Goal: Task Accomplishment & Management: Use online tool/utility

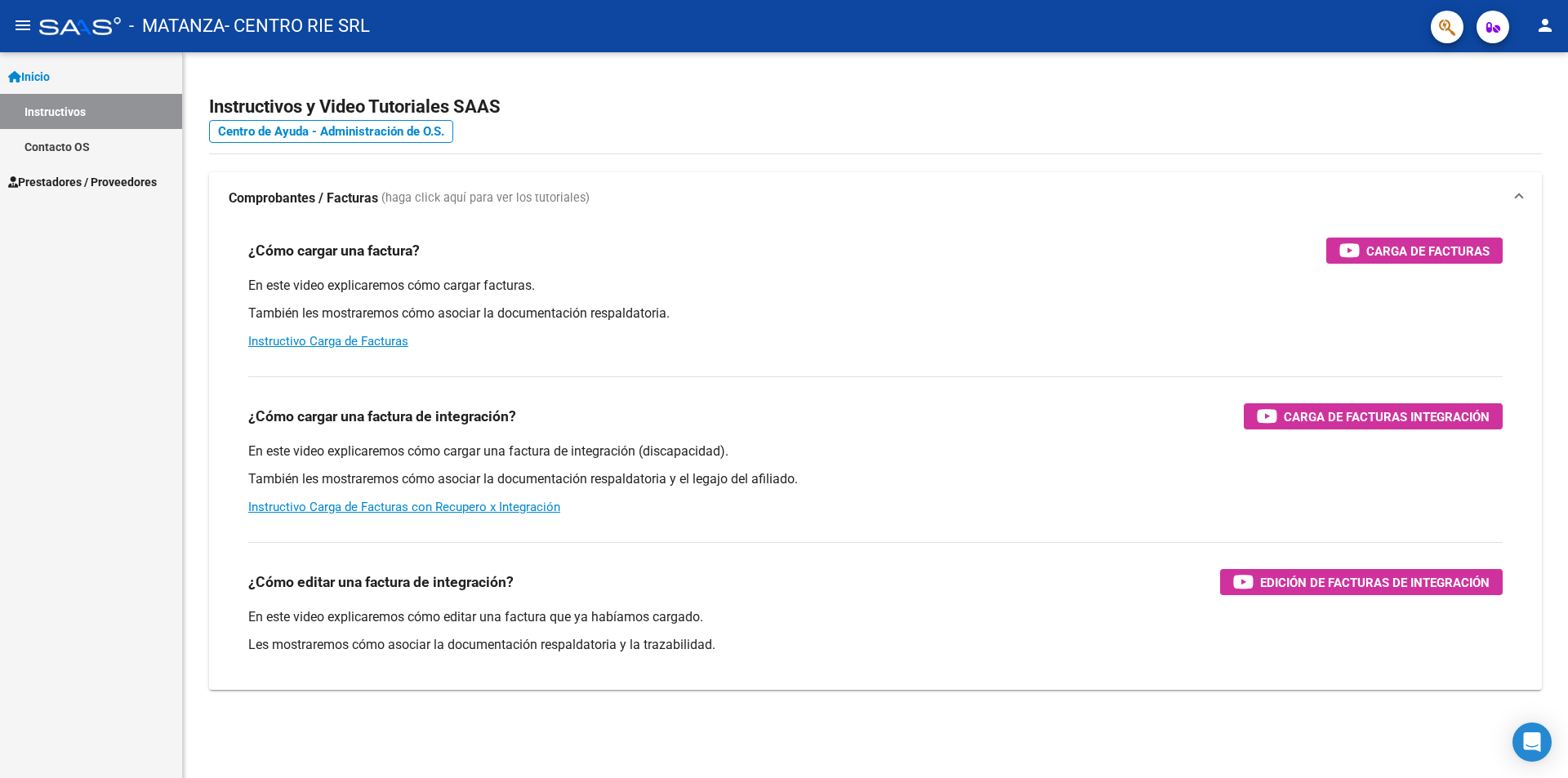
click at [112, 172] on link "Prestadores / Proveedores" at bounding box center [91, 182] width 182 height 35
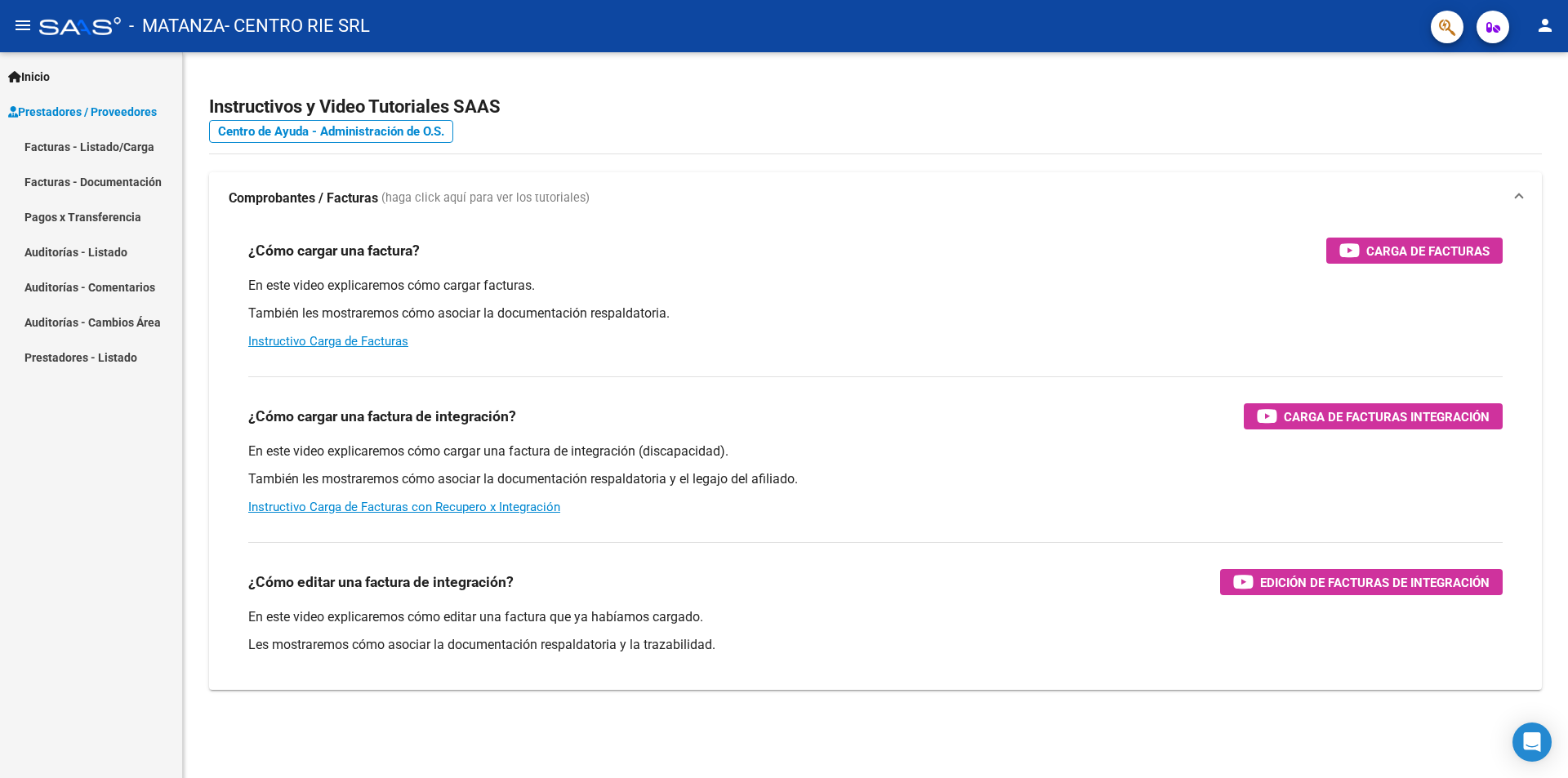
click at [90, 218] on mat-nav-list "Facturas - Listado/Carga Facturas - Documentación Pagos x Transferencia Auditor…" at bounding box center [91, 252] width 182 height 245
click at [105, 140] on link "Facturas - Listado/Carga" at bounding box center [91, 146] width 182 height 35
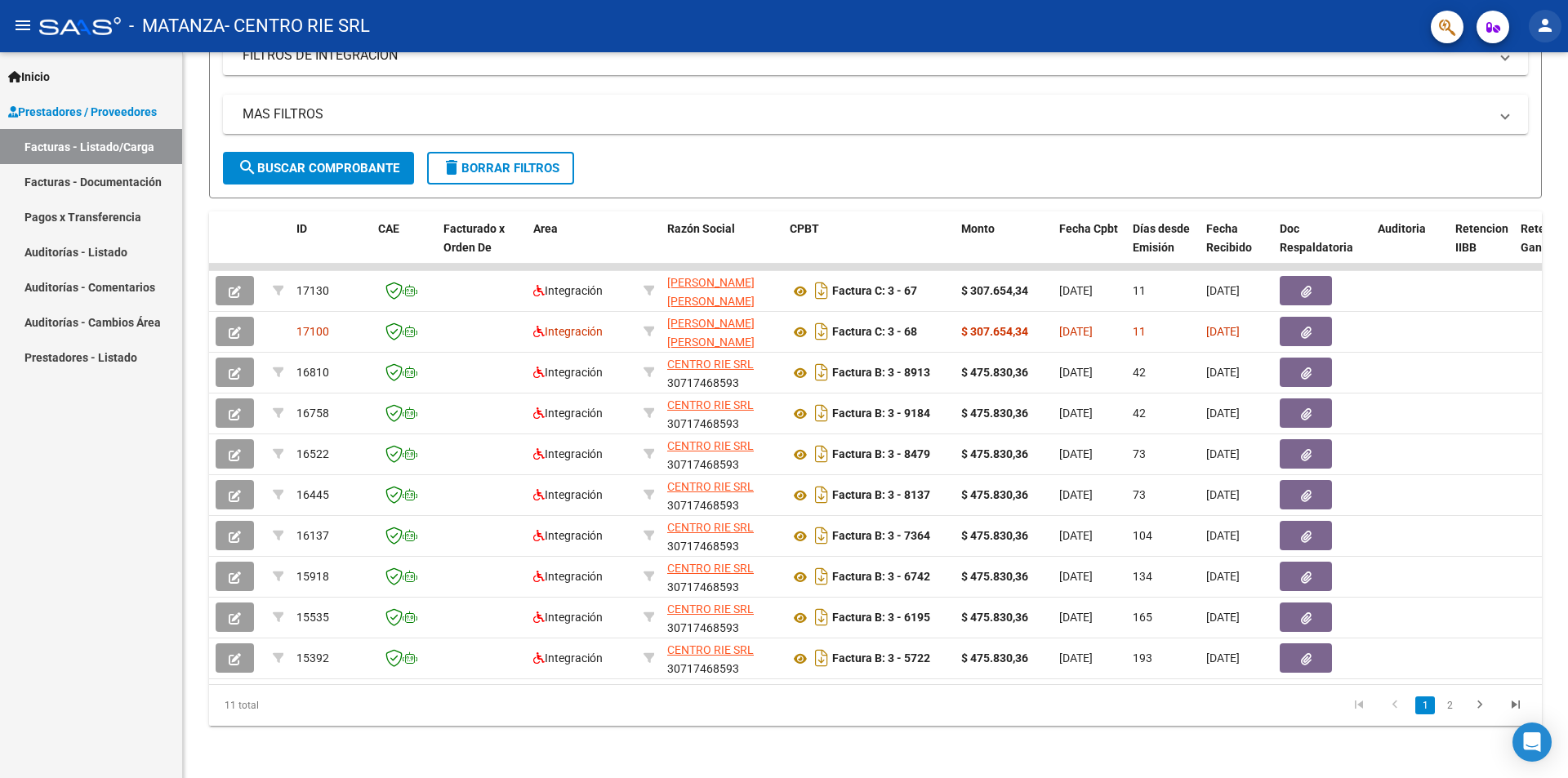
click at [1550, 28] on mat-icon "person" at bounding box center [1545, 25] width 20 height 20
click at [1483, 111] on mat-icon "exit_to_app" at bounding box center [1484, 107] width 20 height 20
